Goal: Check status: Check status

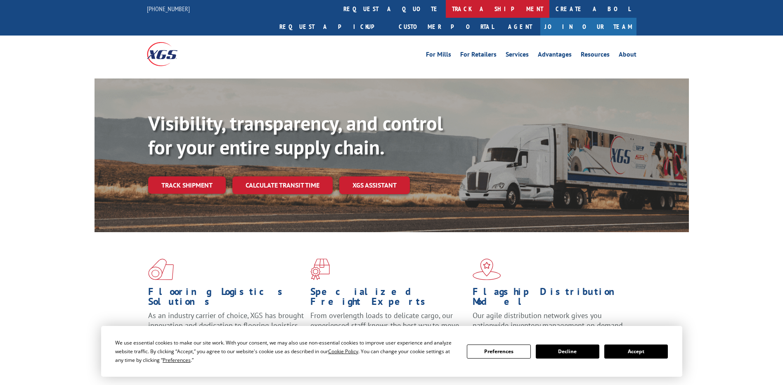
click at [446, 7] on link "track a shipment" at bounding box center [498, 9] width 104 height 18
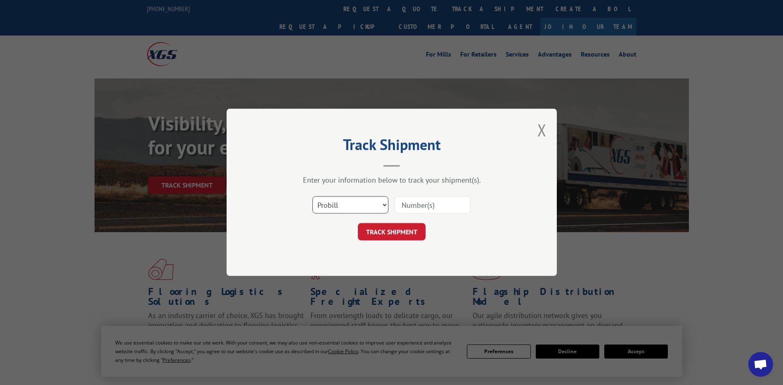
click at [355, 211] on select "Select category... Probill BOL PO" at bounding box center [351, 205] width 76 height 17
select select "bol"
click at [313, 197] on select "Select category... Probill BOL PO" at bounding box center [351, 205] width 76 height 17
click at [406, 210] on input at bounding box center [433, 205] width 76 height 17
paste input "5549095"
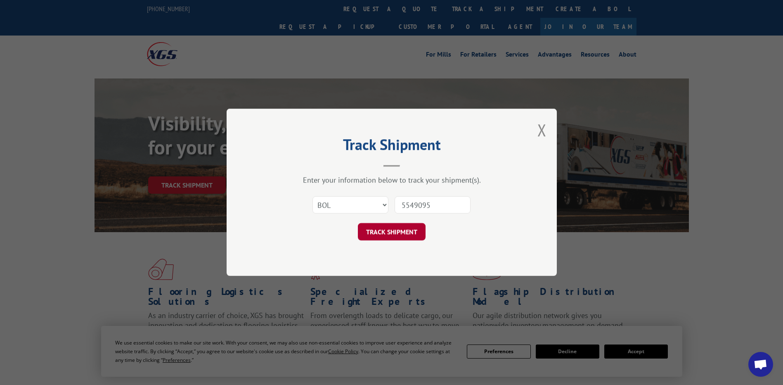
type input "5549095"
click at [399, 230] on button "TRACK SHIPMENT" at bounding box center [392, 231] width 68 height 17
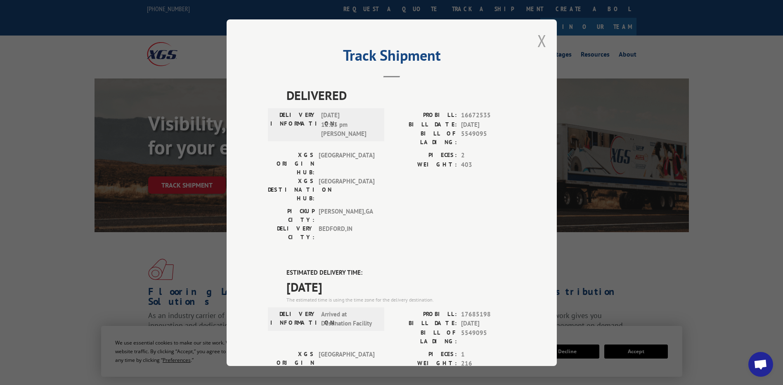
click at [538, 38] on button "Close modal" at bounding box center [542, 41] width 9 height 22
